Goal: Information Seeking & Learning: Learn about a topic

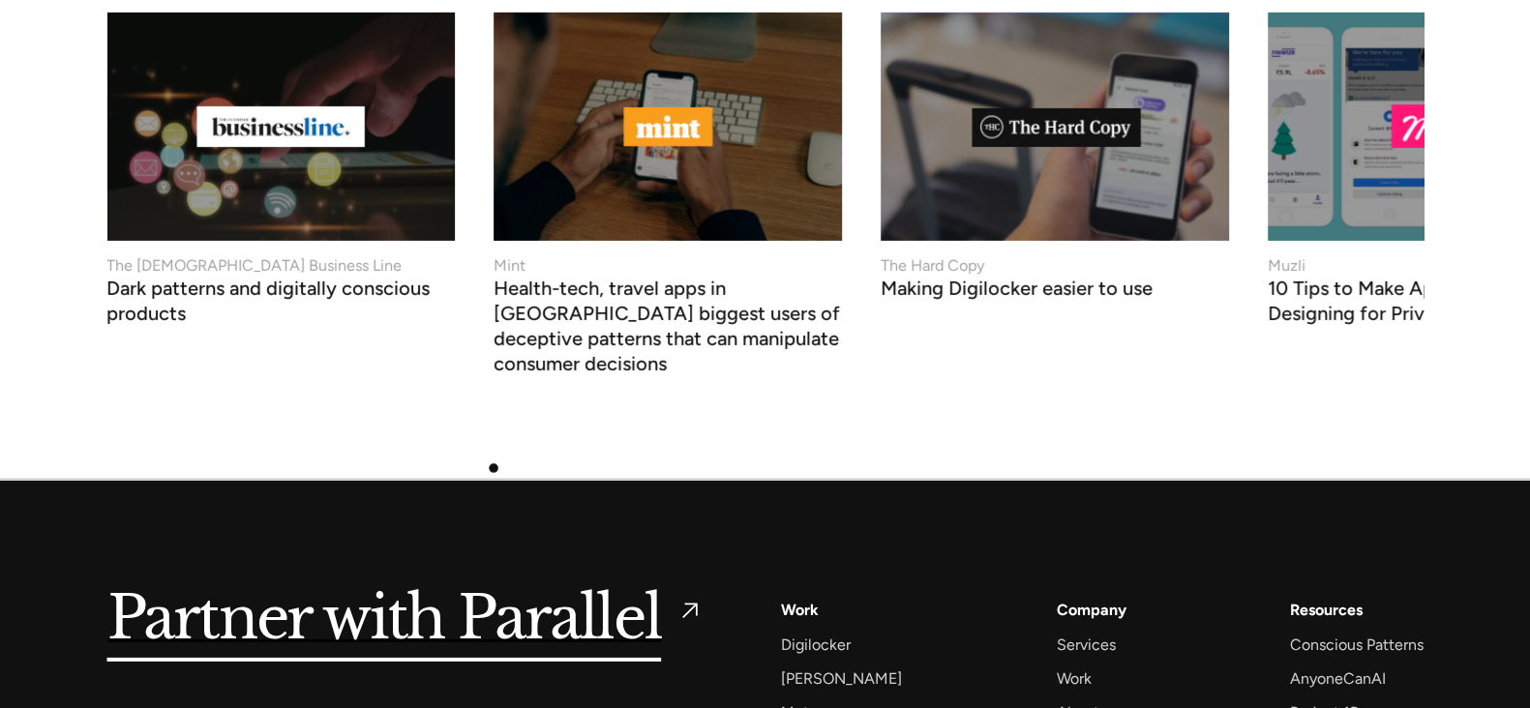
scroll to position [7910, 0]
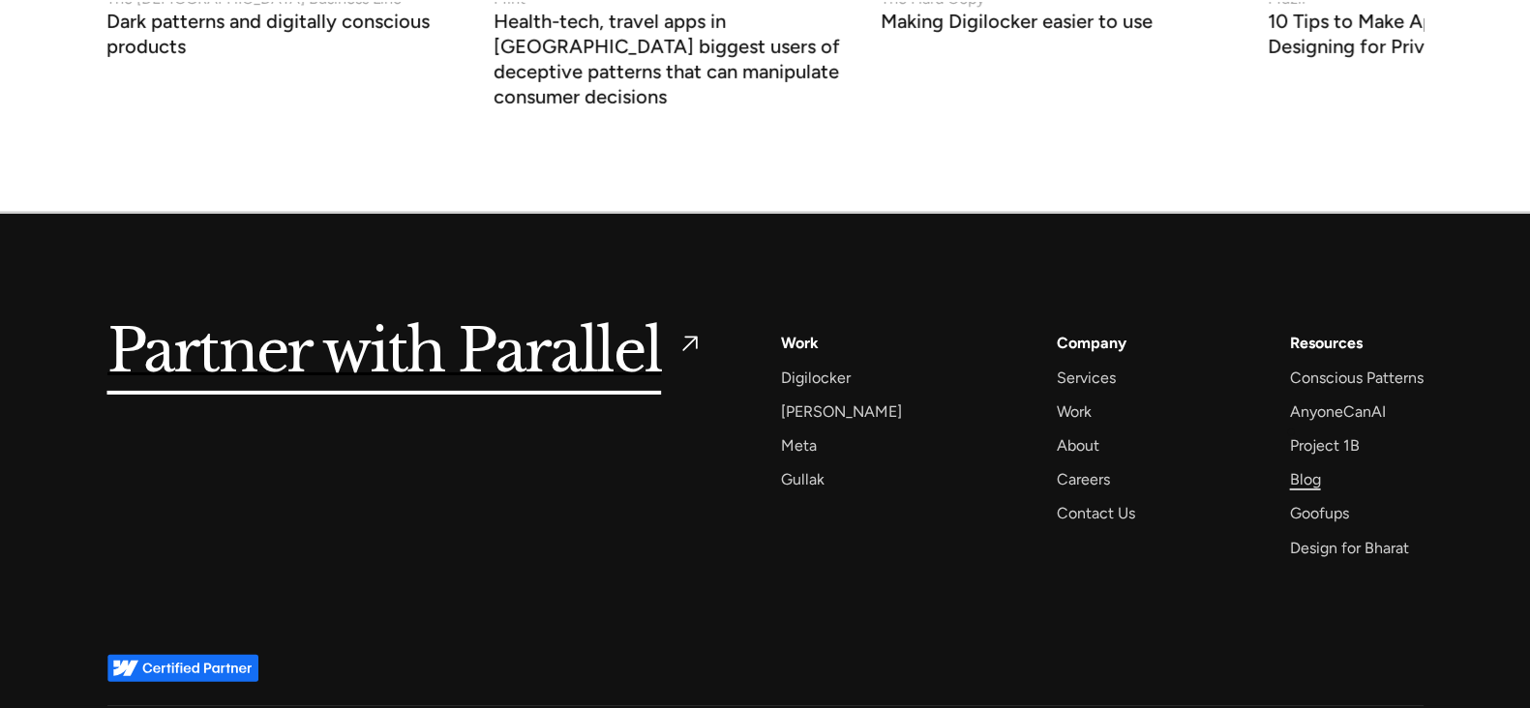
click at [1291, 466] on div "Blog" at bounding box center [1304, 479] width 31 height 26
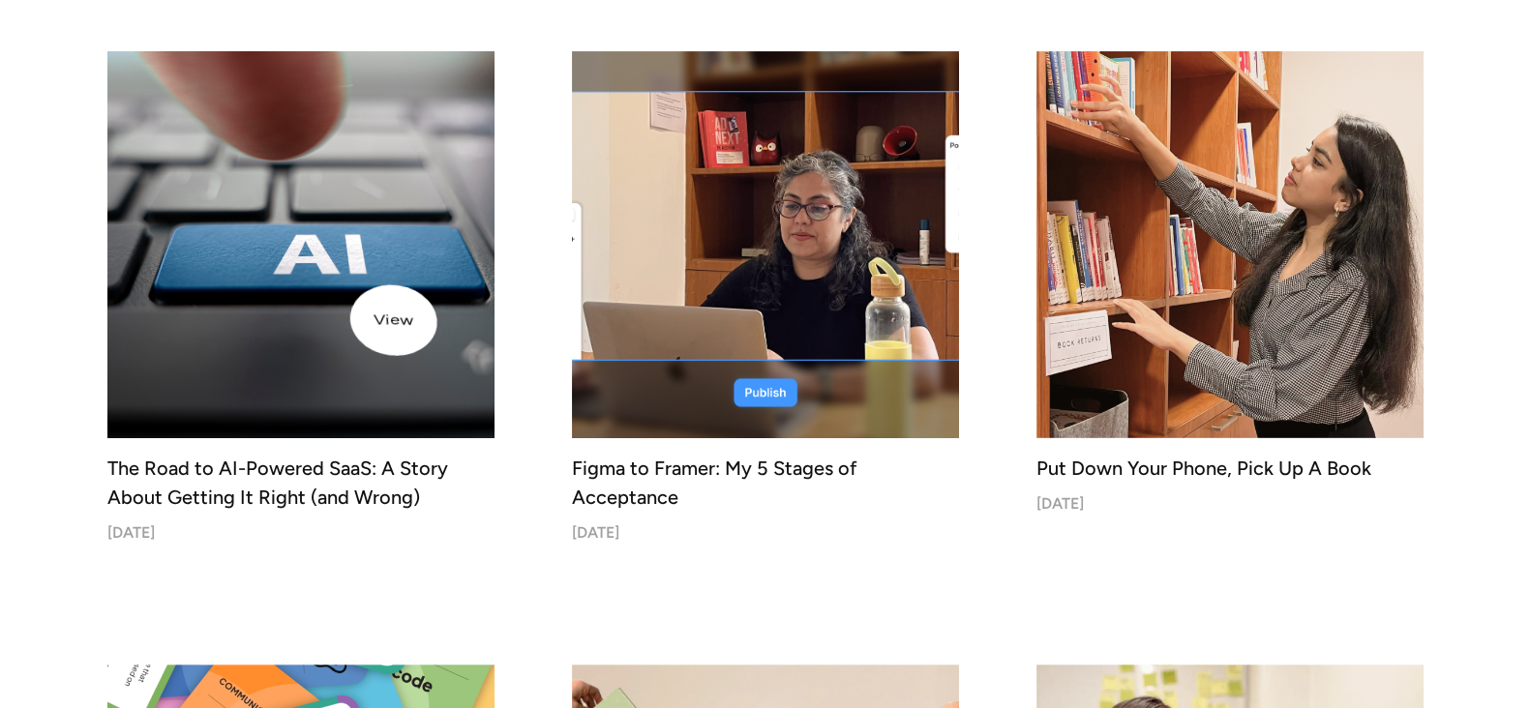
scroll to position [659, 0]
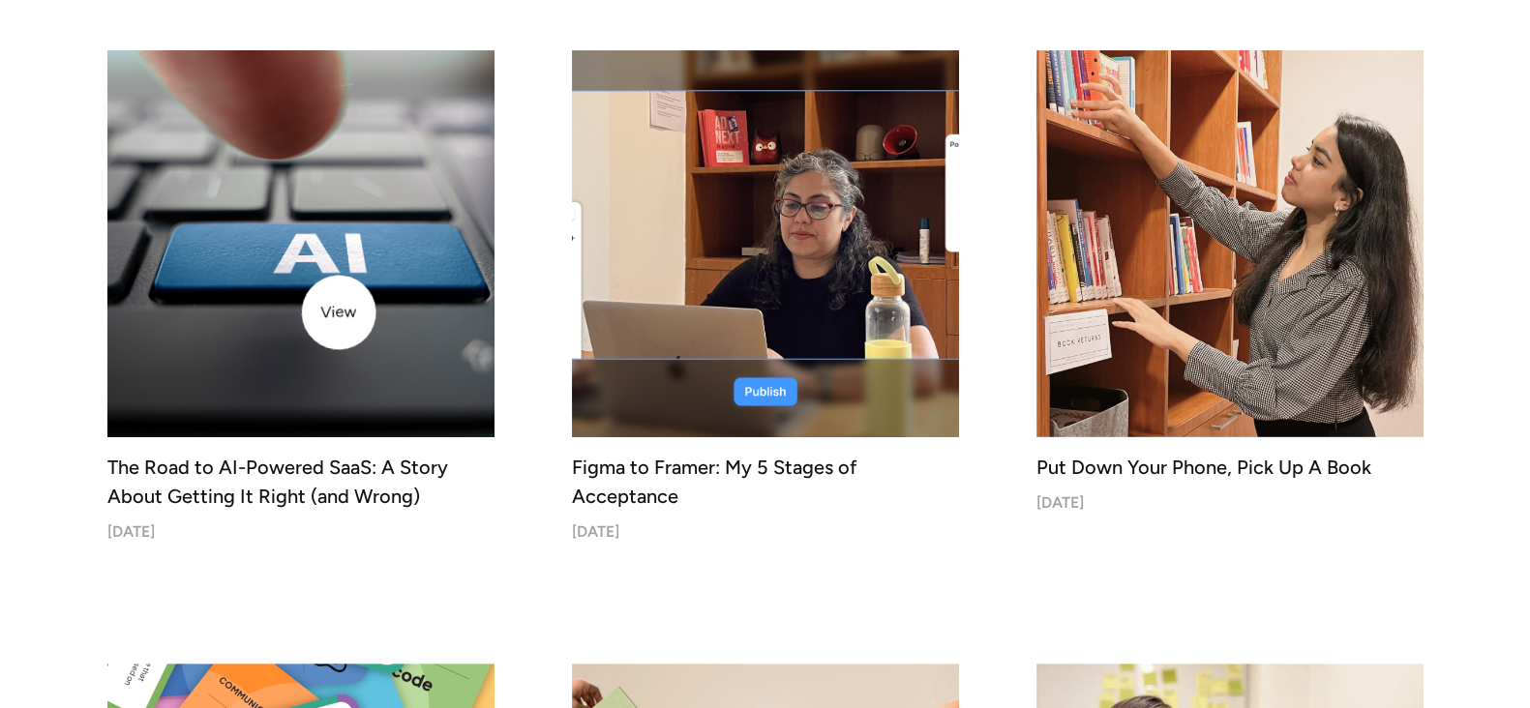
click at [339, 313] on img at bounding box center [301, 244] width 406 height 406
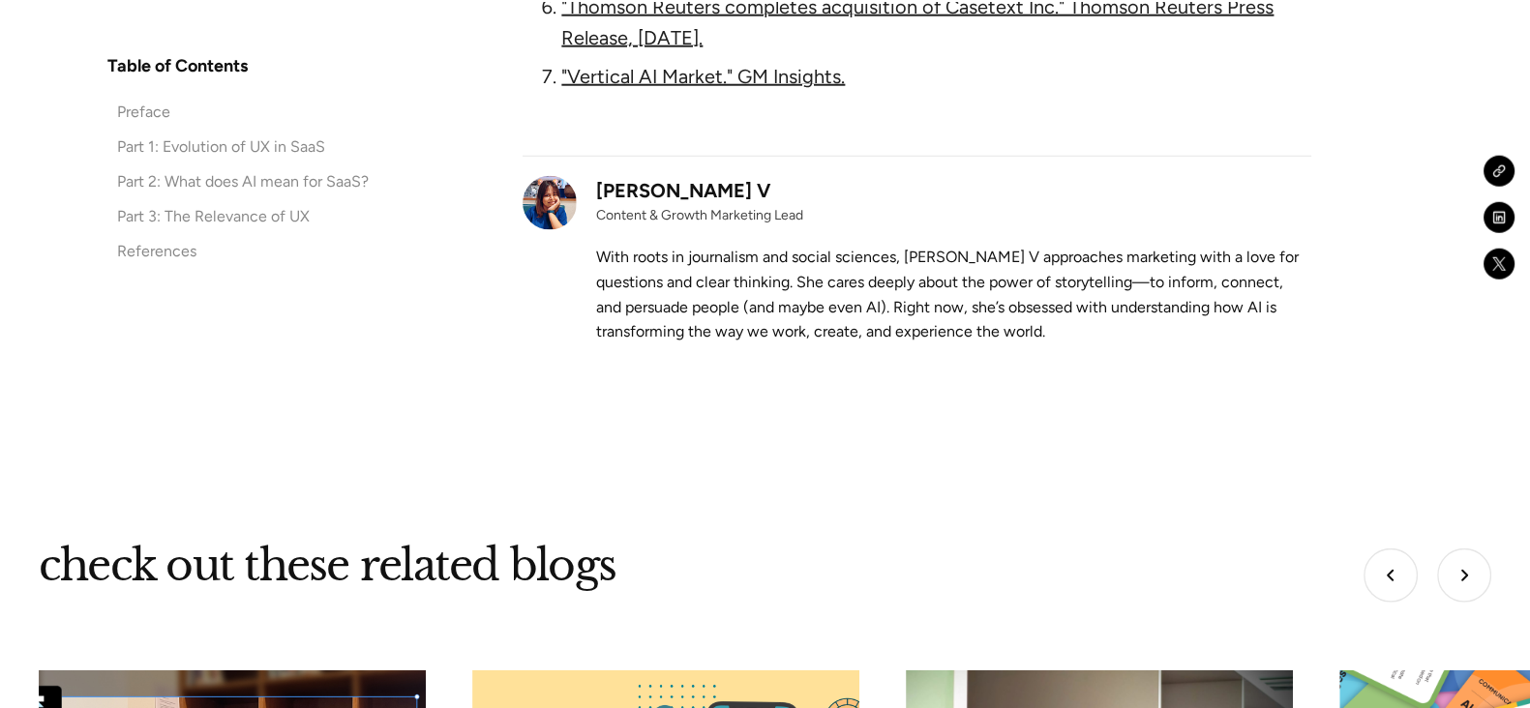
scroll to position [15605, 0]
